Goal: Task Accomplishment & Management: Use online tool/utility

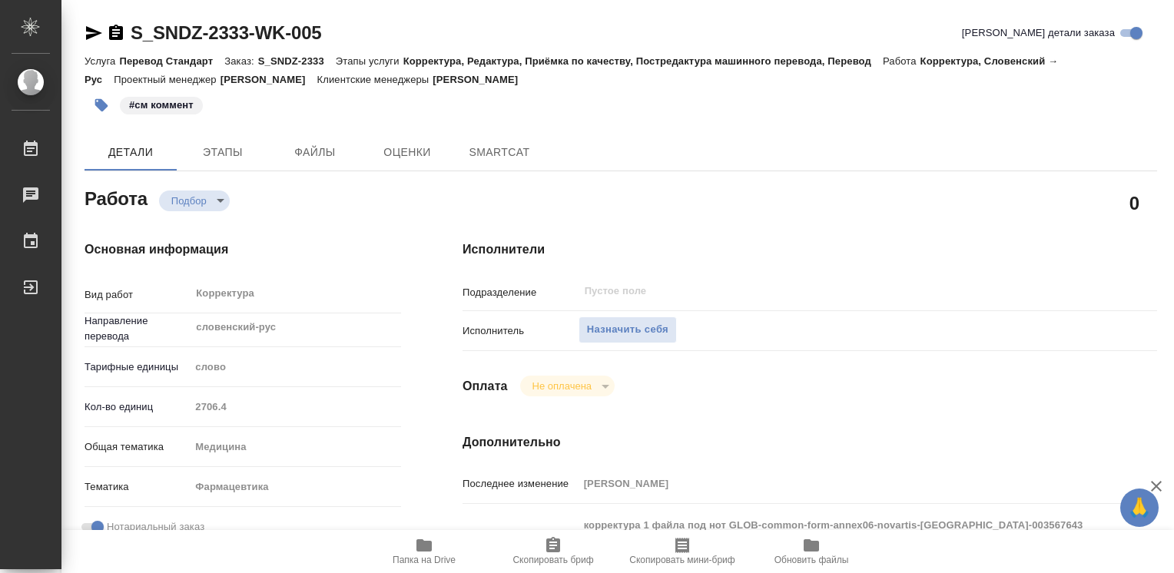
type textarea "x"
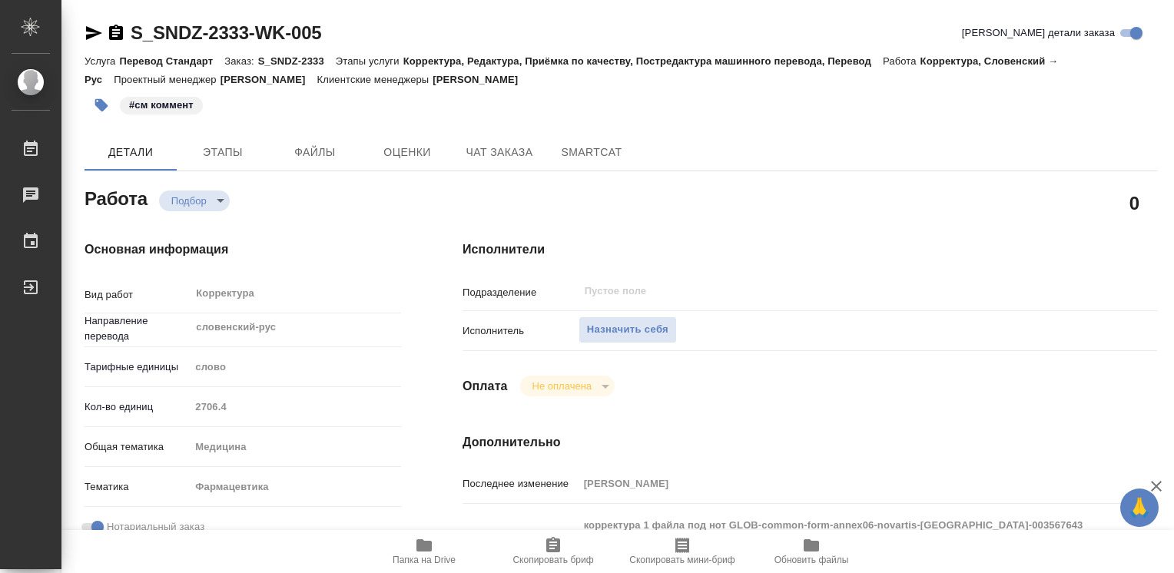
type textarea "x"
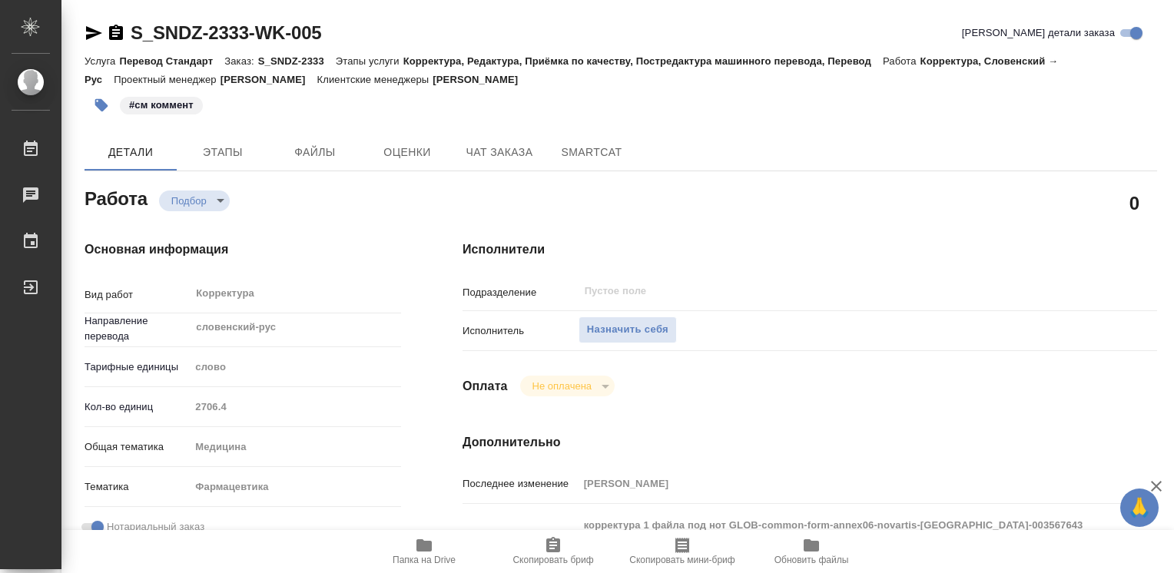
type textarea "x"
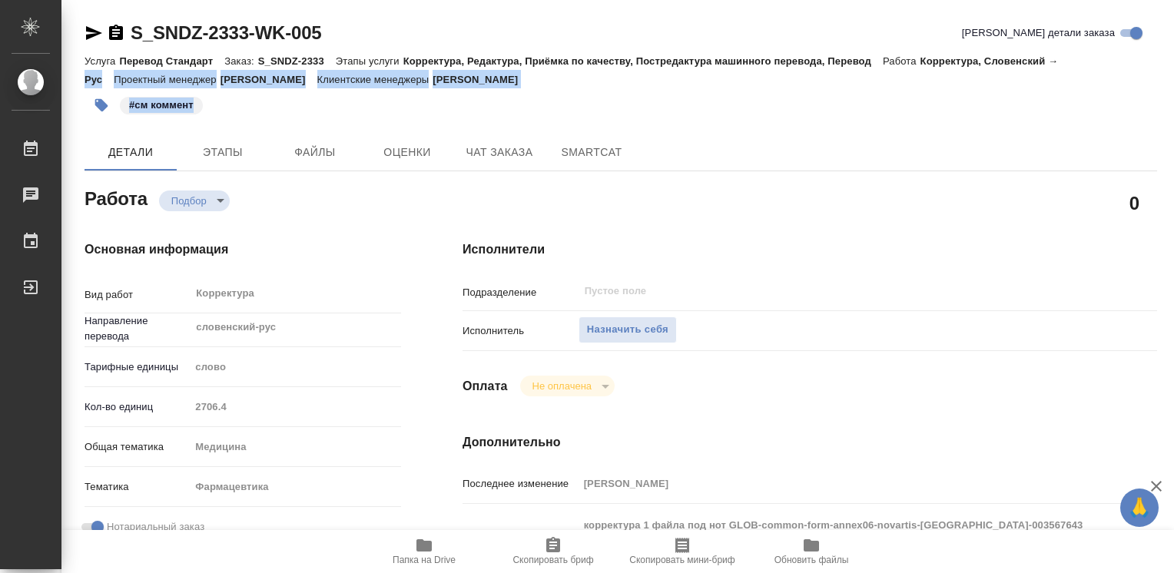
drag, startPoint x: 1173, startPoint y: 61, endPoint x: 1175, endPoint y: 115, distance: 53.8
click at [1173, 115] on html "🙏 .cls-1 fill:#fff; AWATERA Efremova Irina Работы 0 Чаты График Выйти S_SNDZ-23…" at bounding box center [587, 286] width 1174 height 573
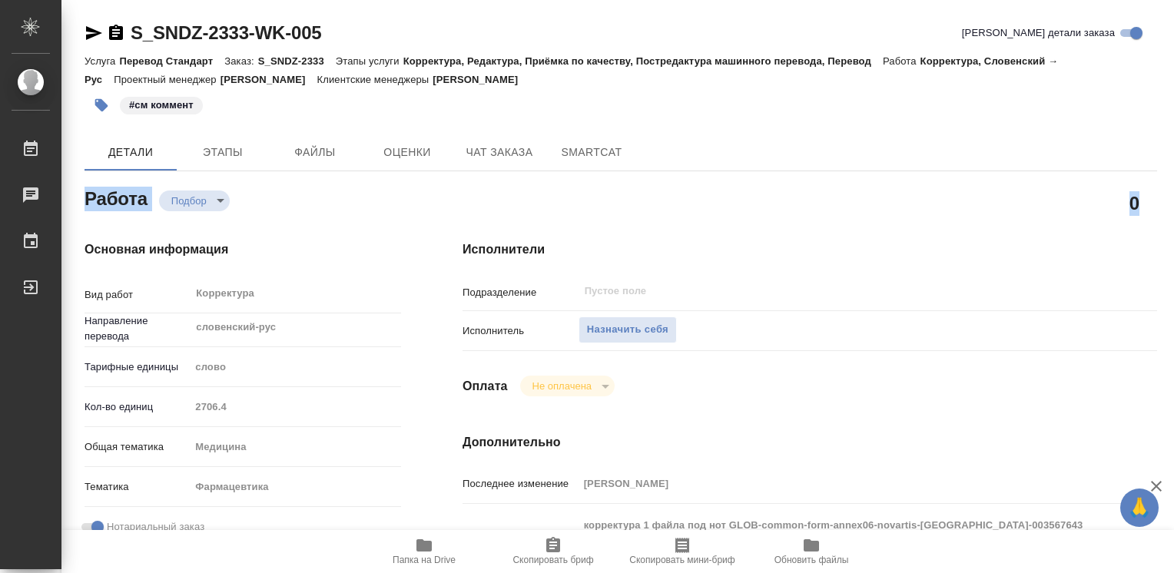
drag, startPoint x: 1173, startPoint y: 141, endPoint x: 1173, endPoint y: 194, distance: 53.0
click at [1173, 194] on html "🙏 .cls-1 fill:#fff; AWATERA Efremova Irina Работы 0 Чаты График Выйти S_SNDZ-23…" at bounding box center [587, 286] width 1174 height 573
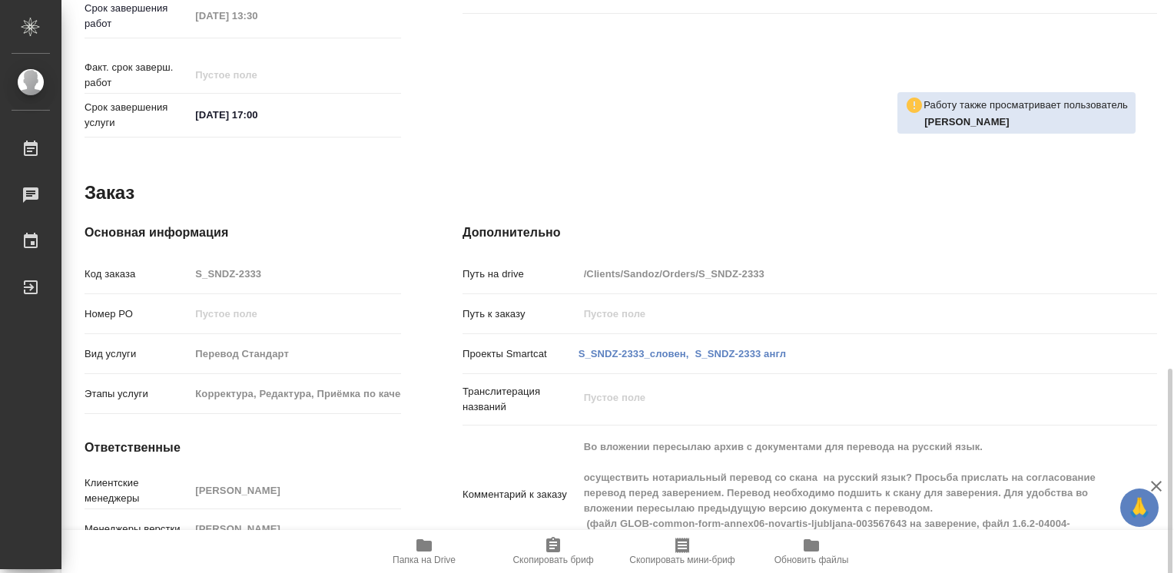
scroll to position [738, 0]
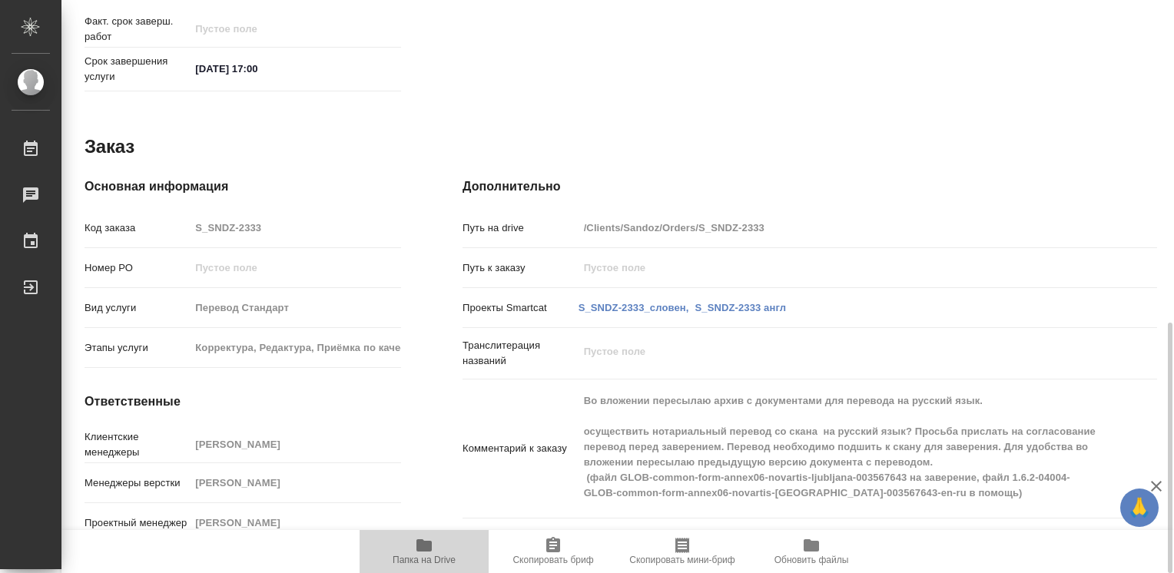
click at [440, 549] on span "Папка на Drive" at bounding box center [424, 550] width 111 height 29
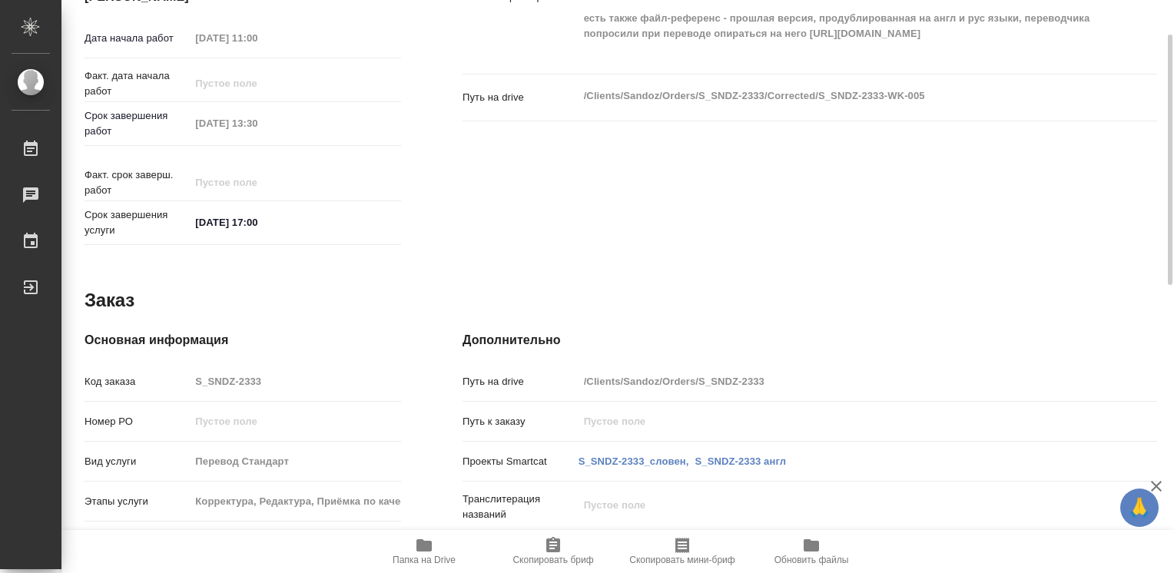
scroll to position [353, 0]
